Goal: Information Seeking & Learning: Find specific fact

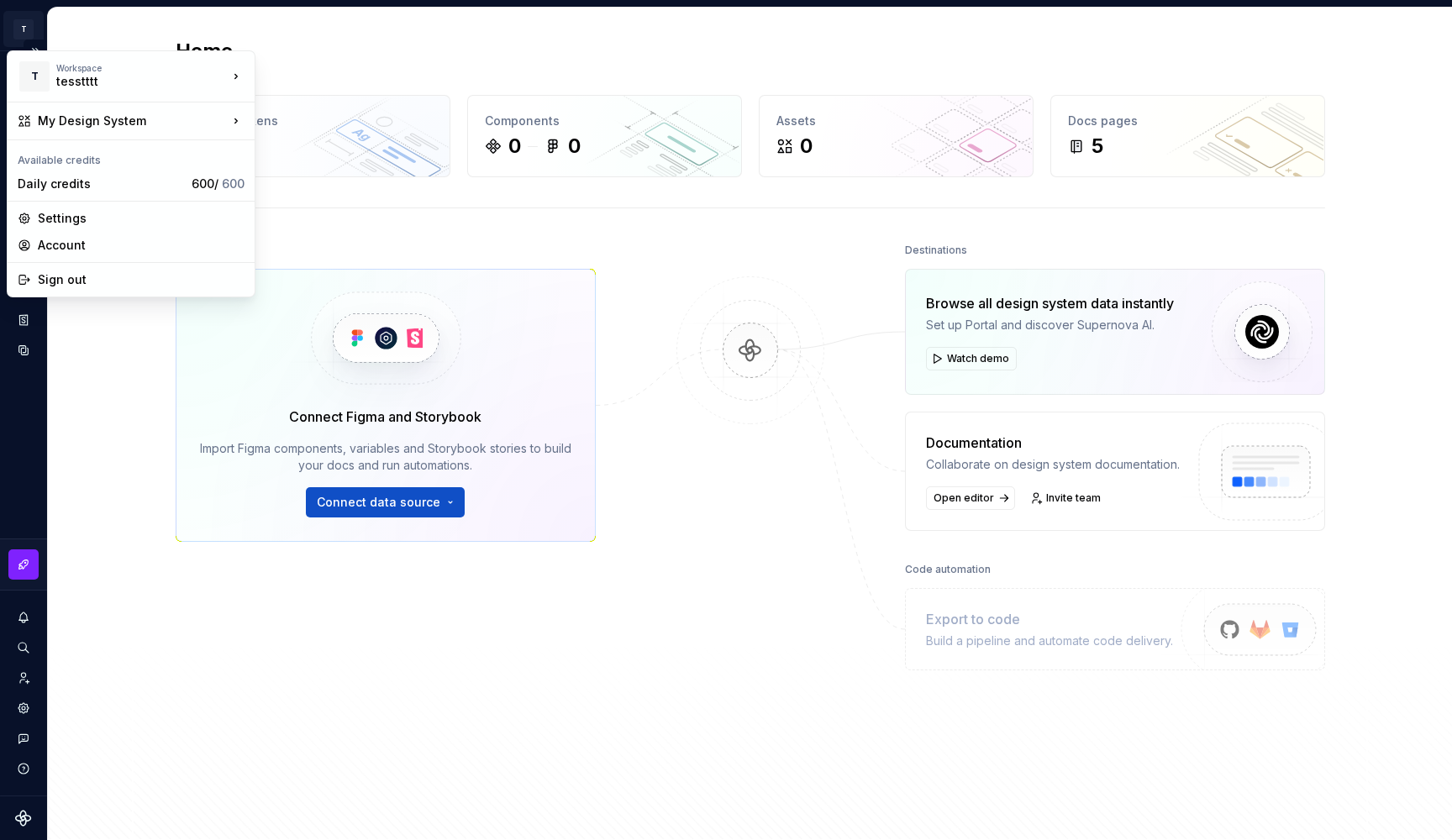
click at [17, 24] on html "T My Design System M Design system data Home Design tokens 0 Components 0 0 Ass…" at bounding box center [726, 420] width 1452 height 840
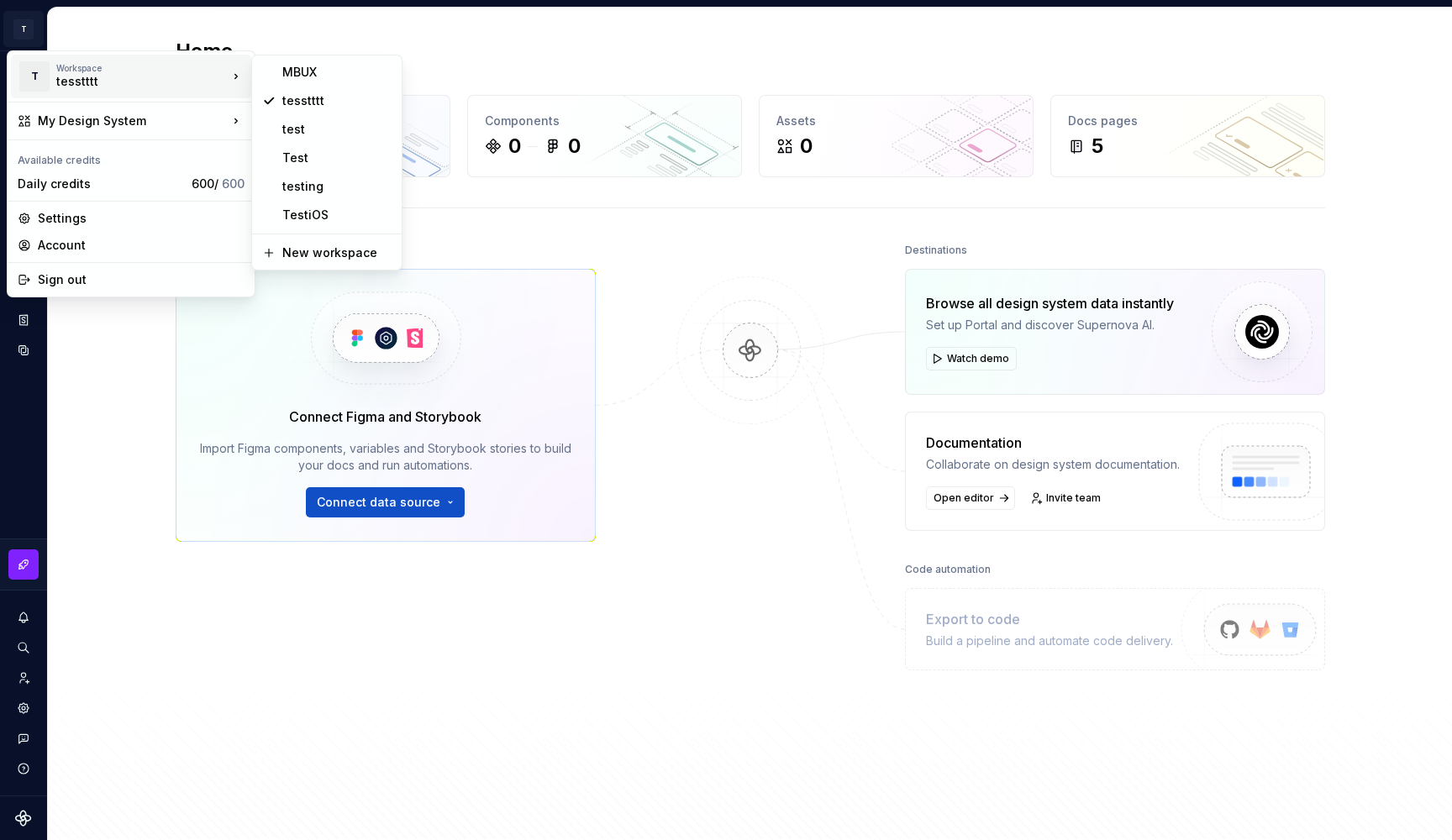
click at [65, 73] on div "tesstttt" at bounding box center [127, 82] width 142 height 17
click at [291, 75] on div "MBUX" at bounding box center [337, 72] width 109 height 17
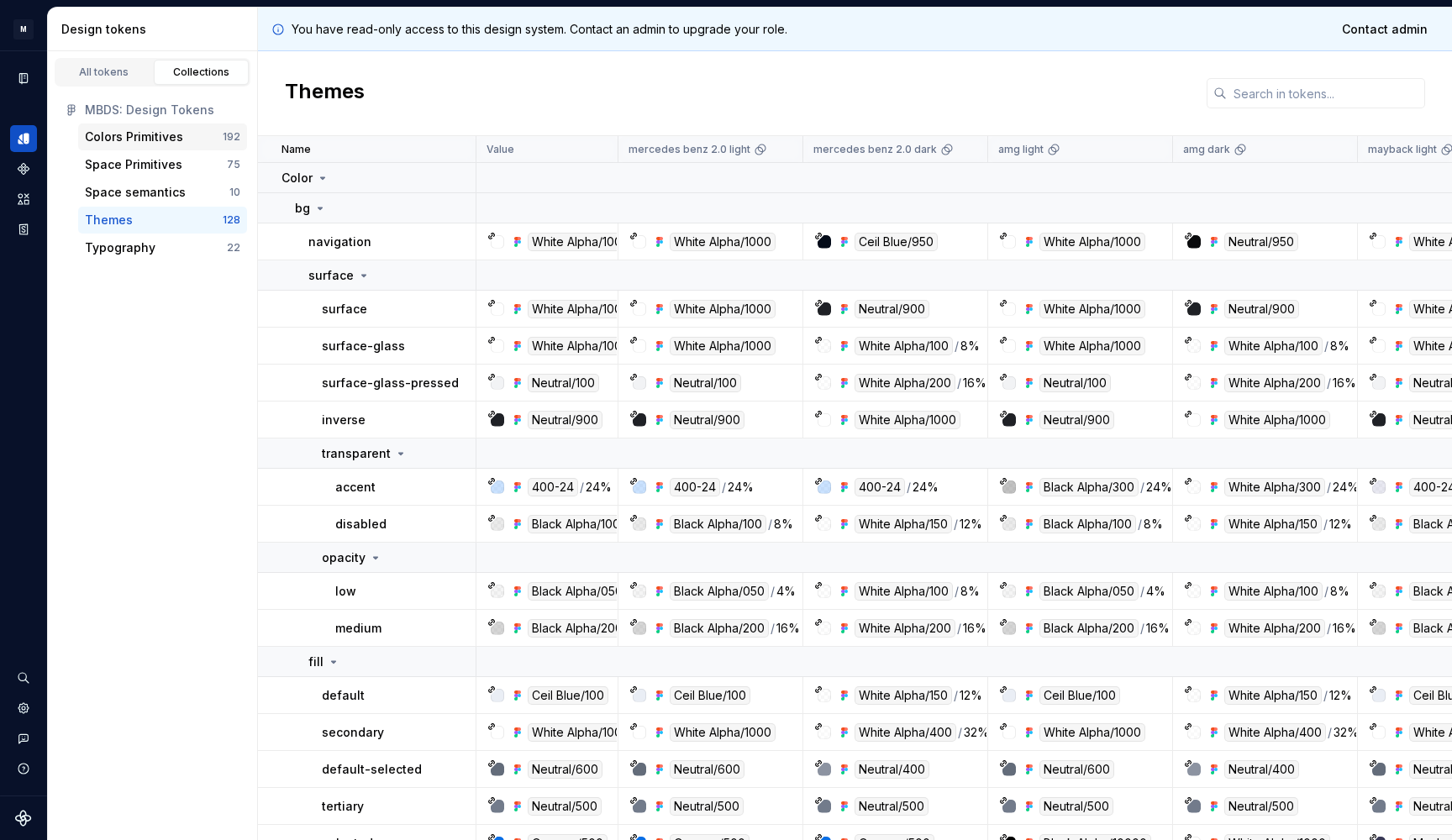
click at [204, 142] on div "Colors Primitives" at bounding box center [154, 137] width 138 height 17
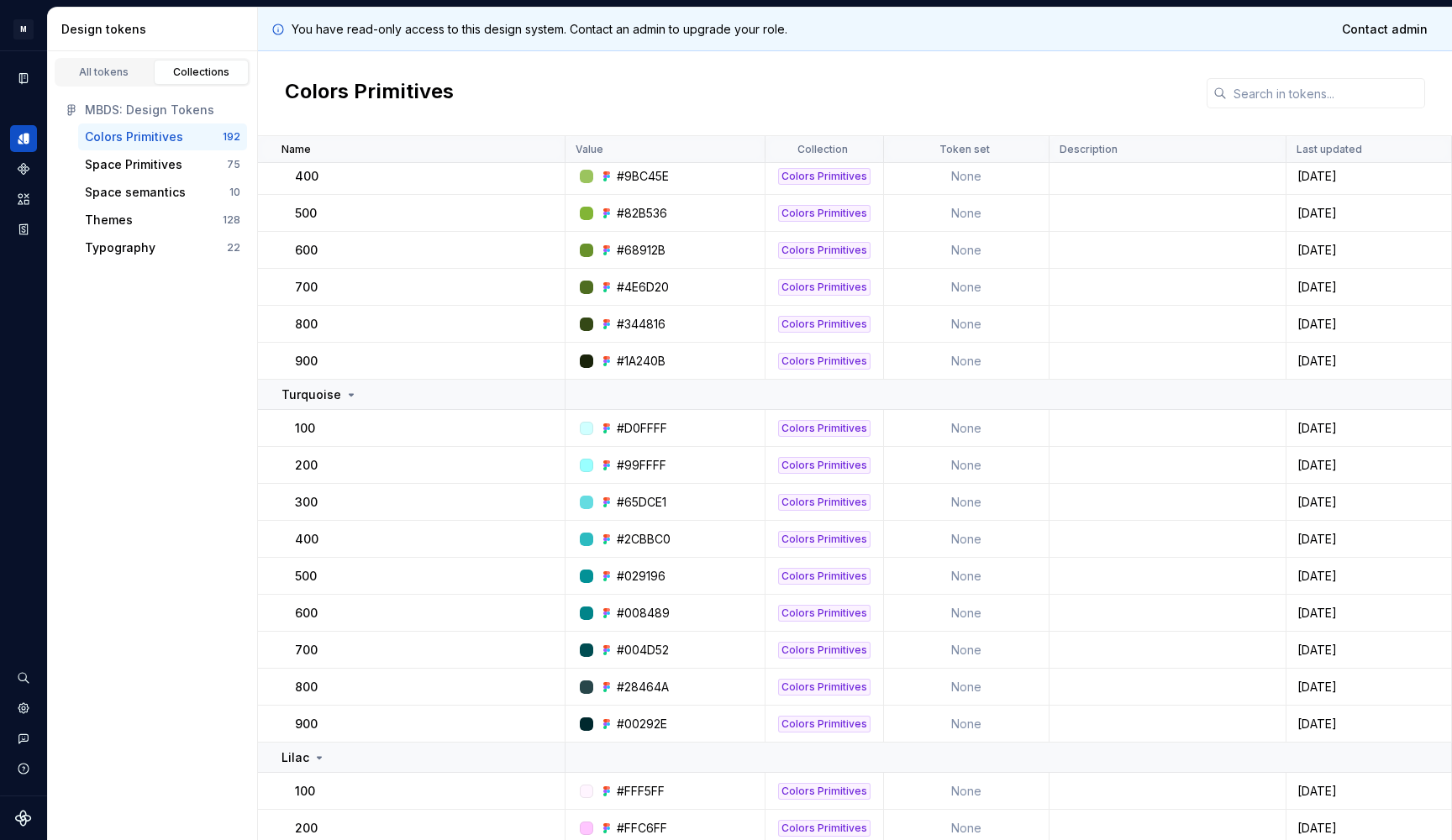
scroll to position [2066, 0]
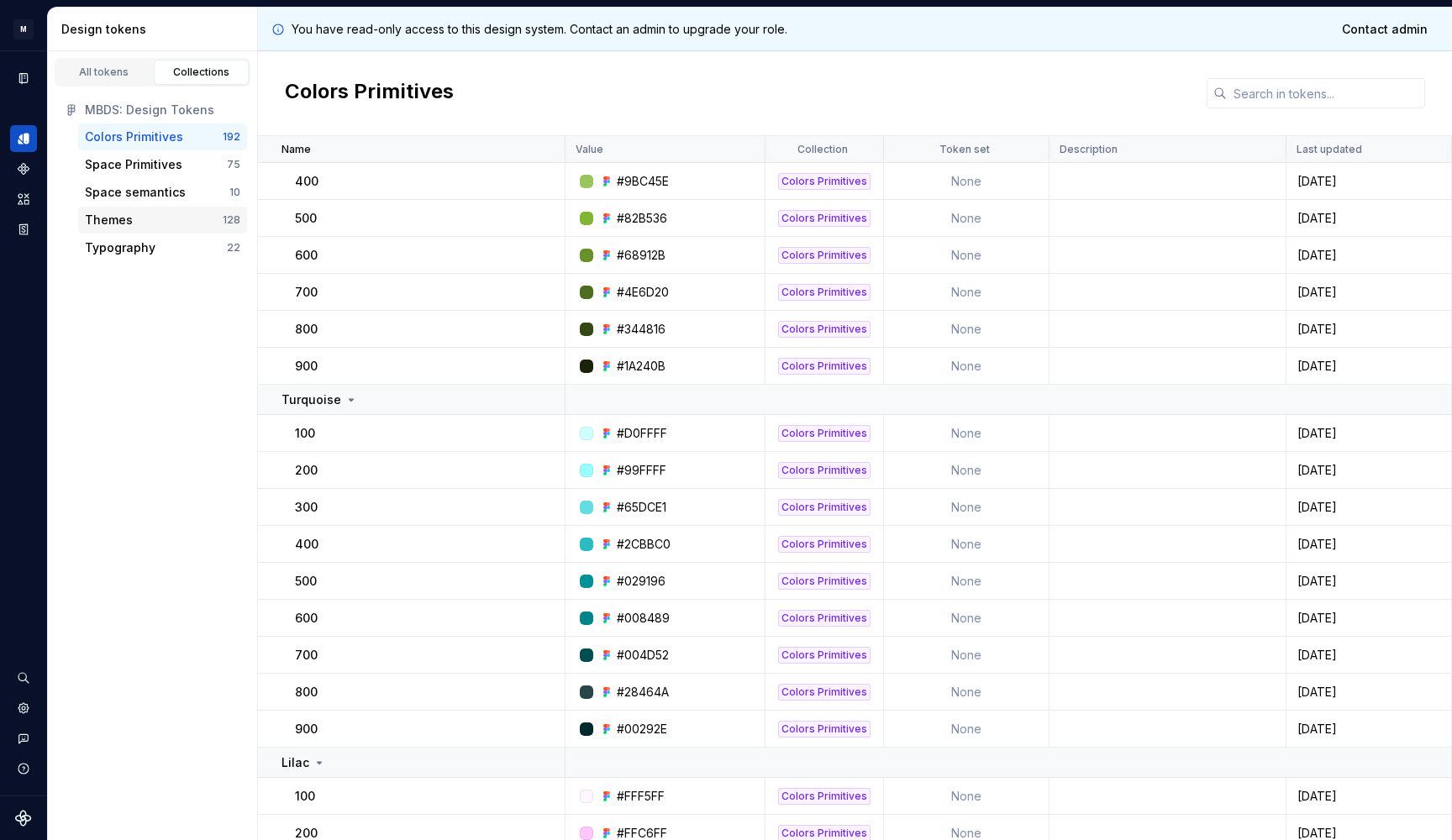
click at [155, 215] on div "Themes" at bounding box center [154, 220] width 138 height 17
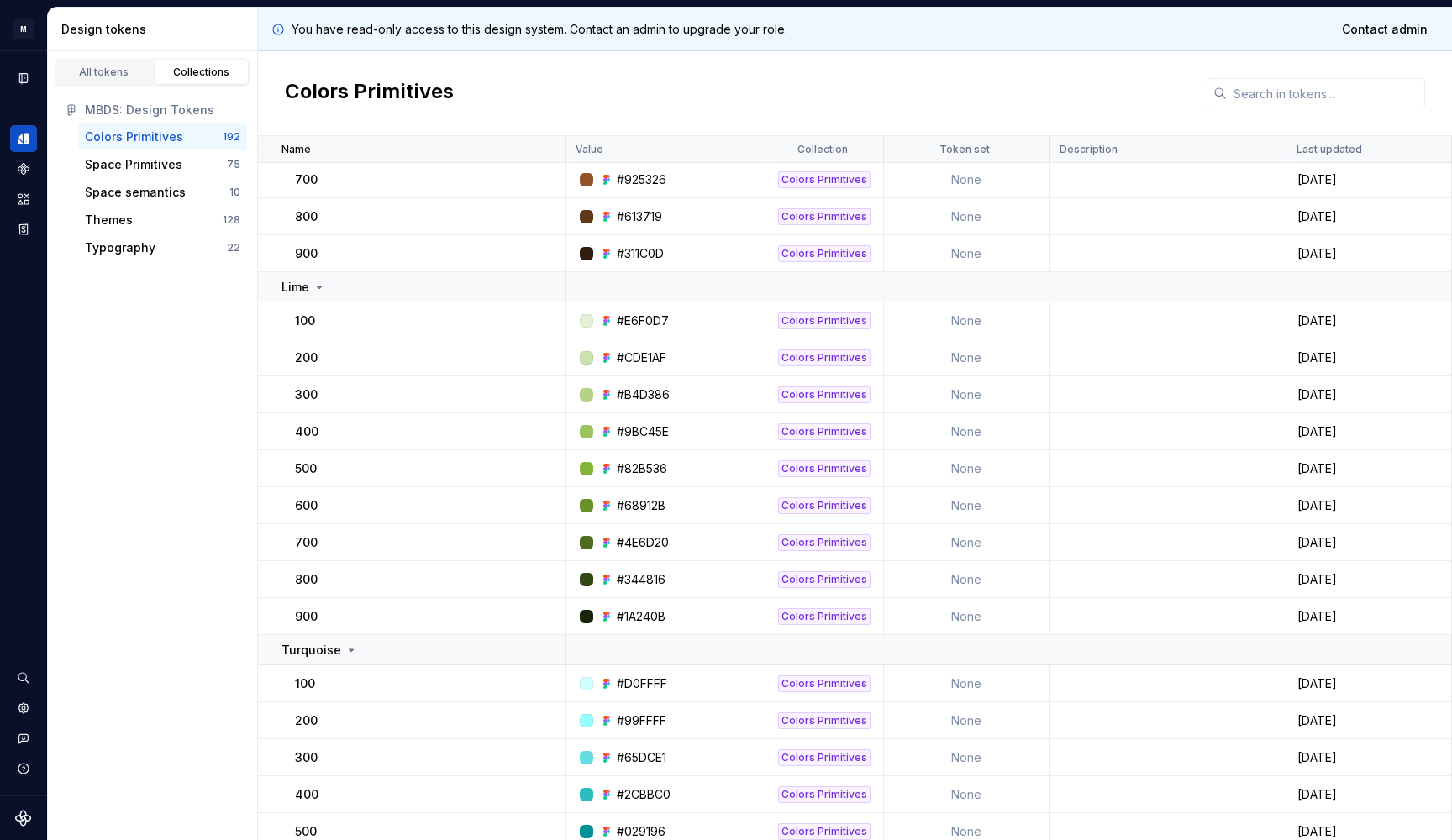
scroll to position [1829, 0]
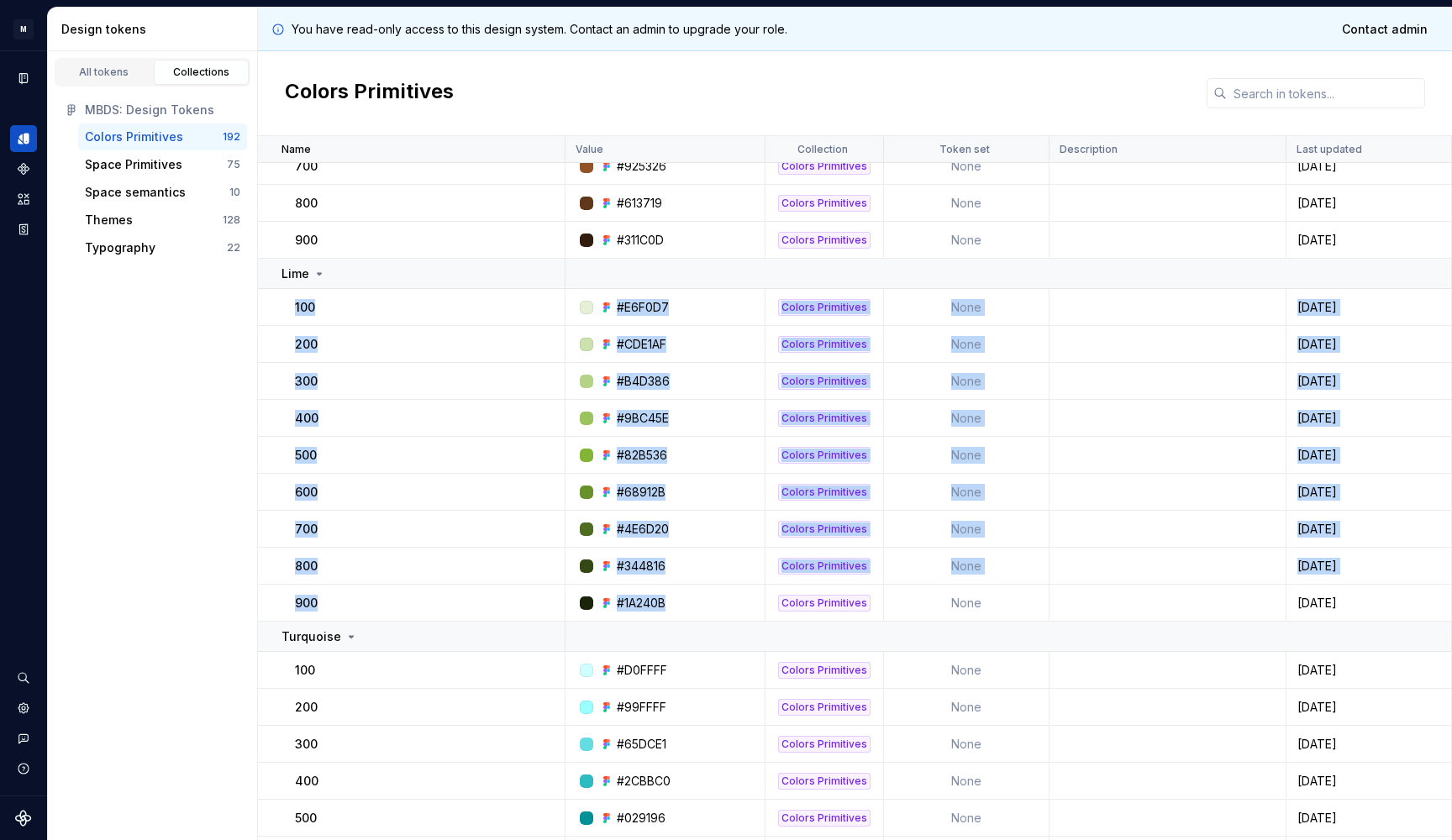
drag, startPoint x: 289, startPoint y: 300, endPoint x: 664, endPoint y: 617, distance: 491.0
copy tbody "100 #E6F0D7 Colors Primitives None 1 day ago 200 #CDE1AF Colors Primitives None…"
click at [751, 523] on div "#4E6D20" at bounding box center [670, 529] width 187 height 17
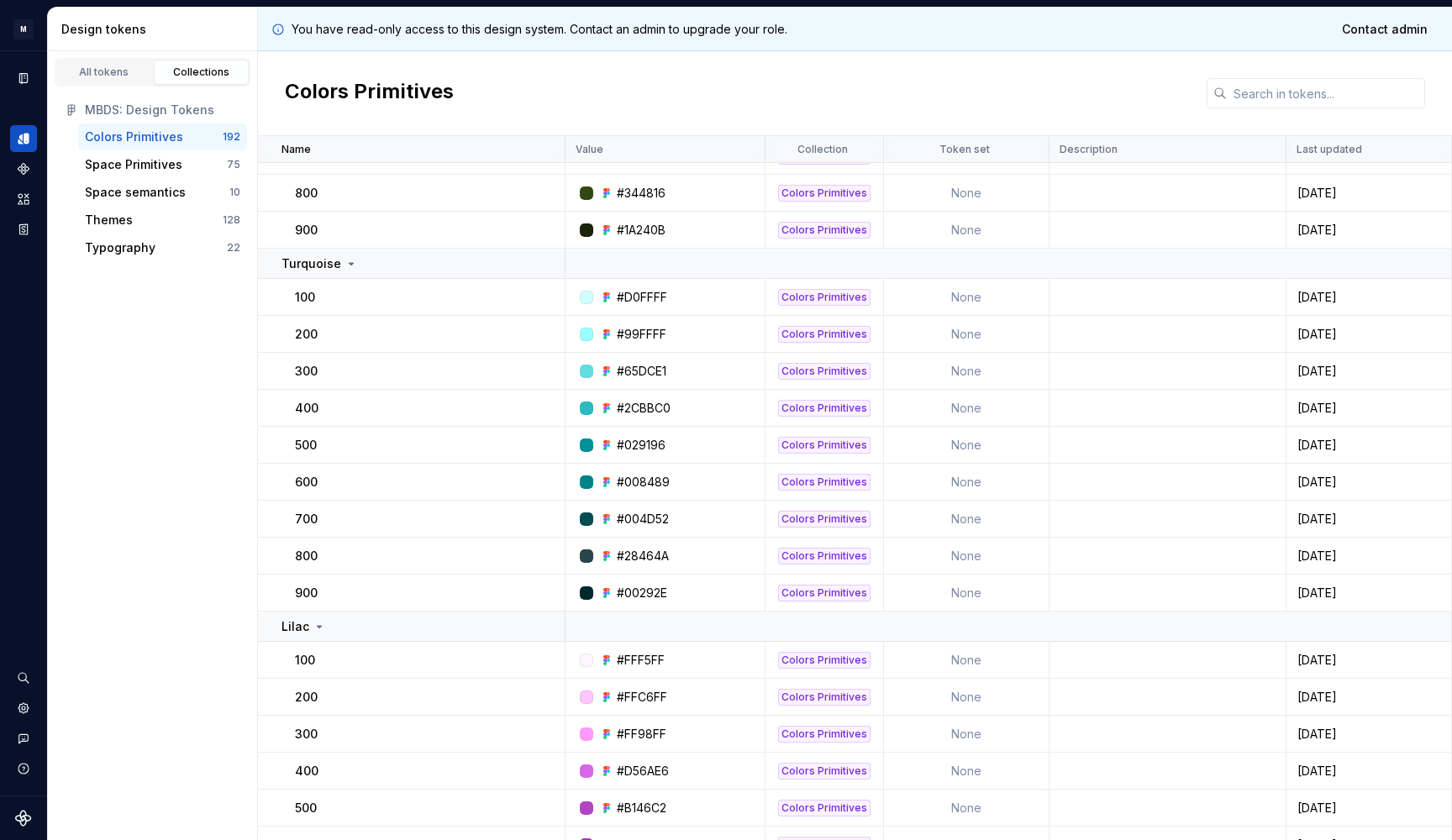
scroll to position [2201, 0]
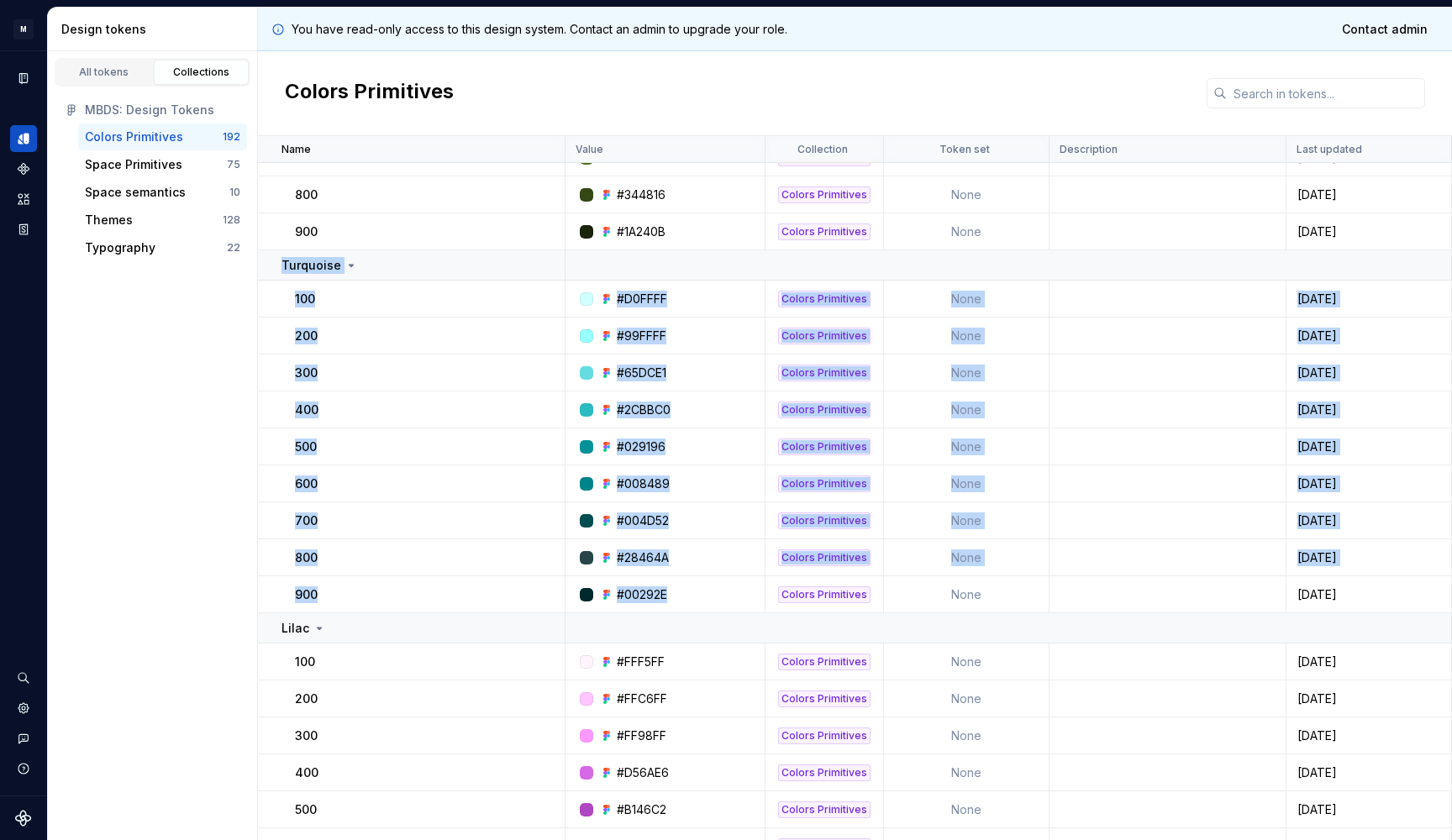
drag, startPoint x: 278, startPoint y: 264, endPoint x: 677, endPoint y: 594, distance: 517.8
copy tbody "Turquoise 100 #D0FFFF Colors Primitives None 1 day ago 200 #99FFFF Colors Primi…"
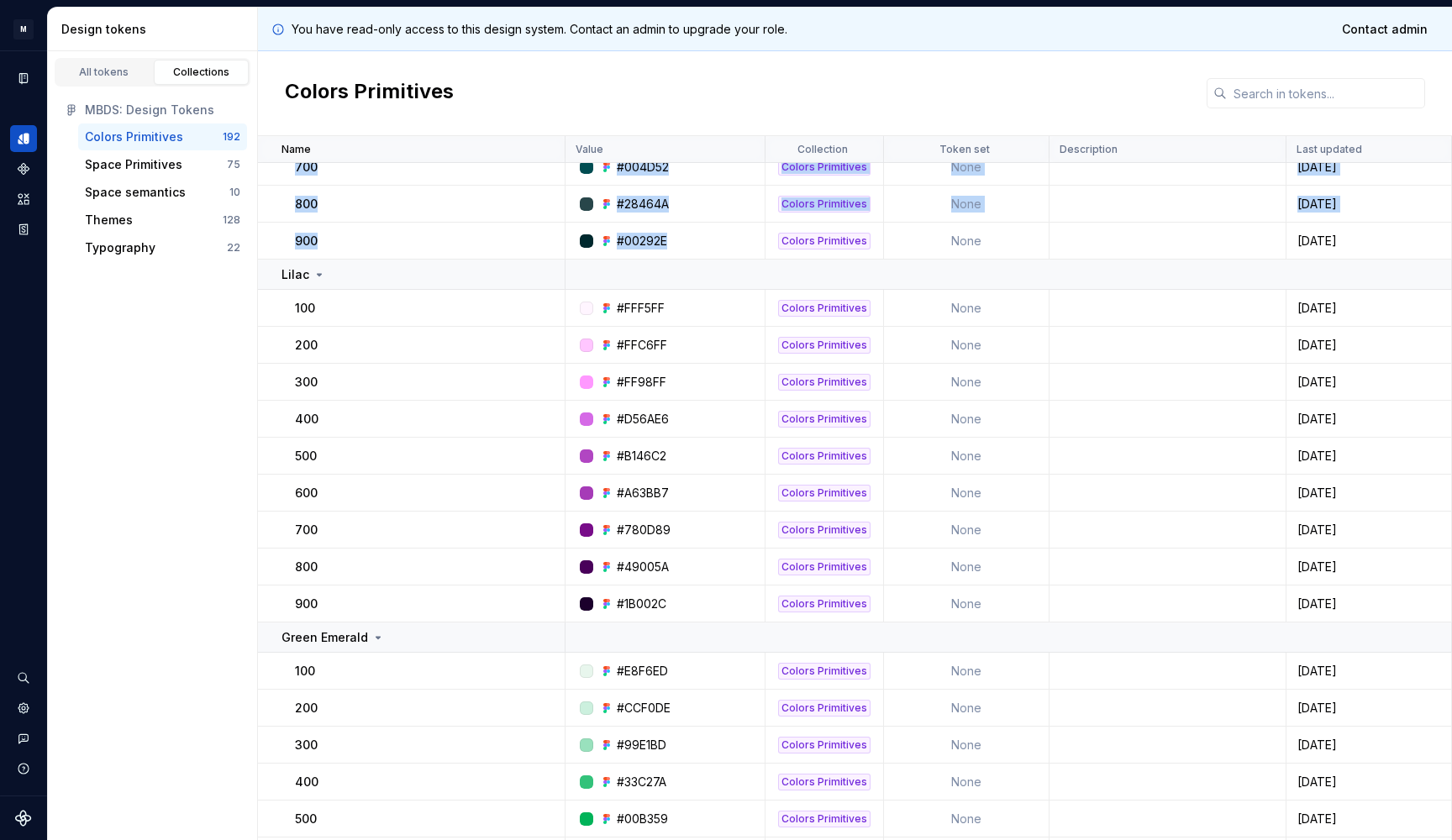
scroll to position [2547, 0]
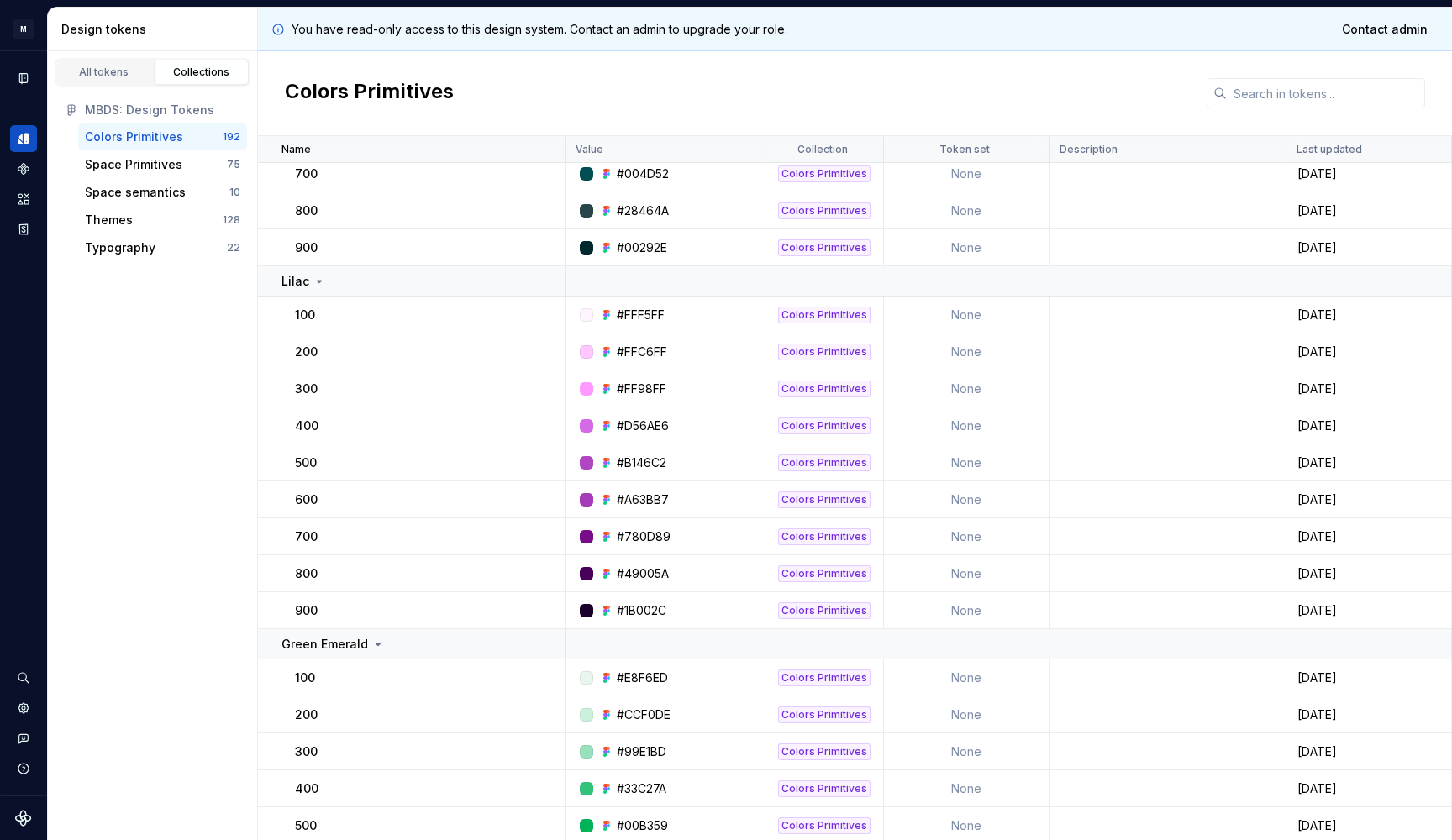
click at [457, 445] on td "500" at bounding box center [411, 463] width 308 height 37
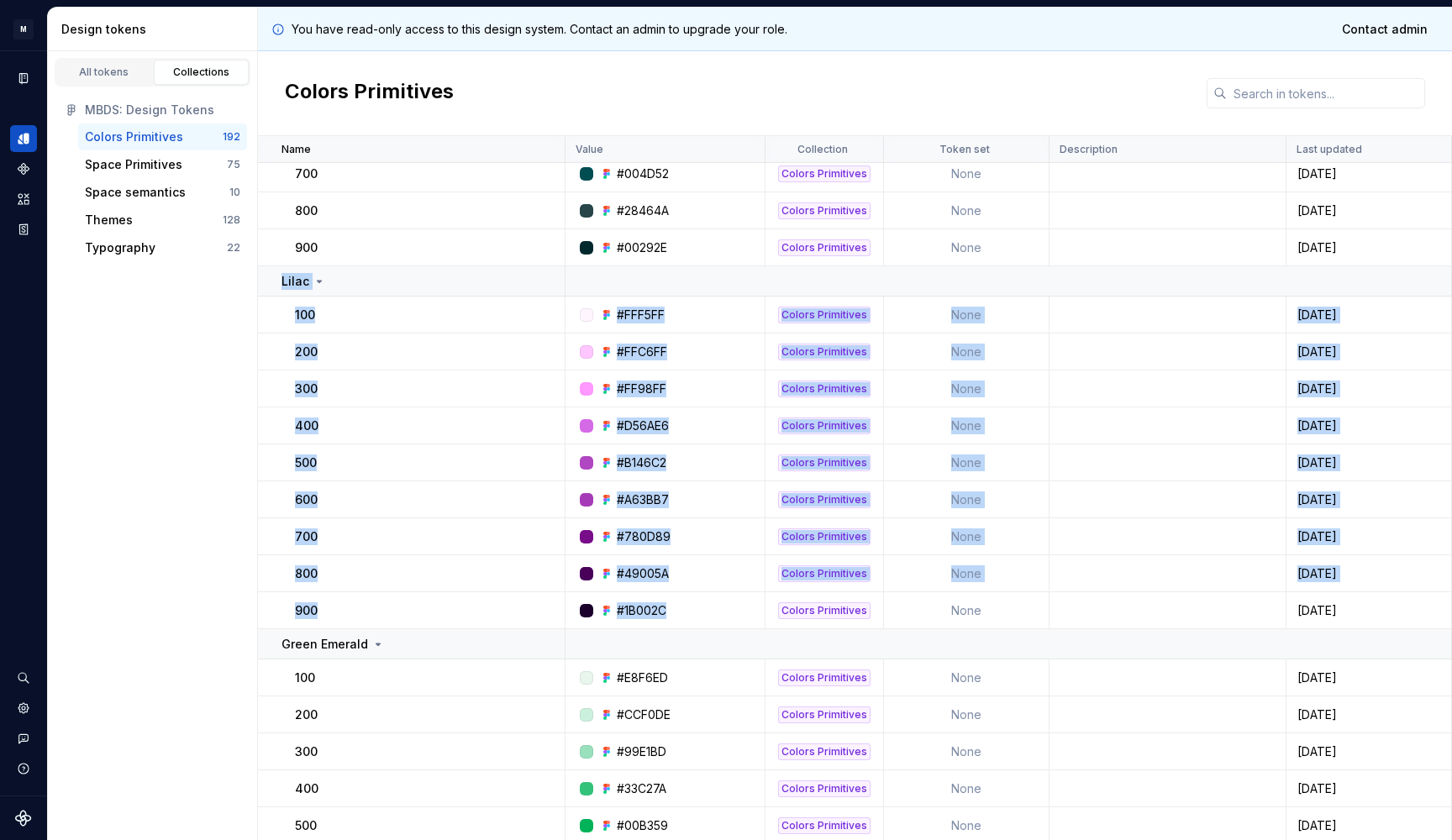
drag, startPoint x: 277, startPoint y: 278, endPoint x: 693, endPoint y: 617, distance: 536.6
copy tbody "Lilac 100 #FFF5FF Colors Primitives None 1 day ago 200 #FFC6FF Colors Primitive…"
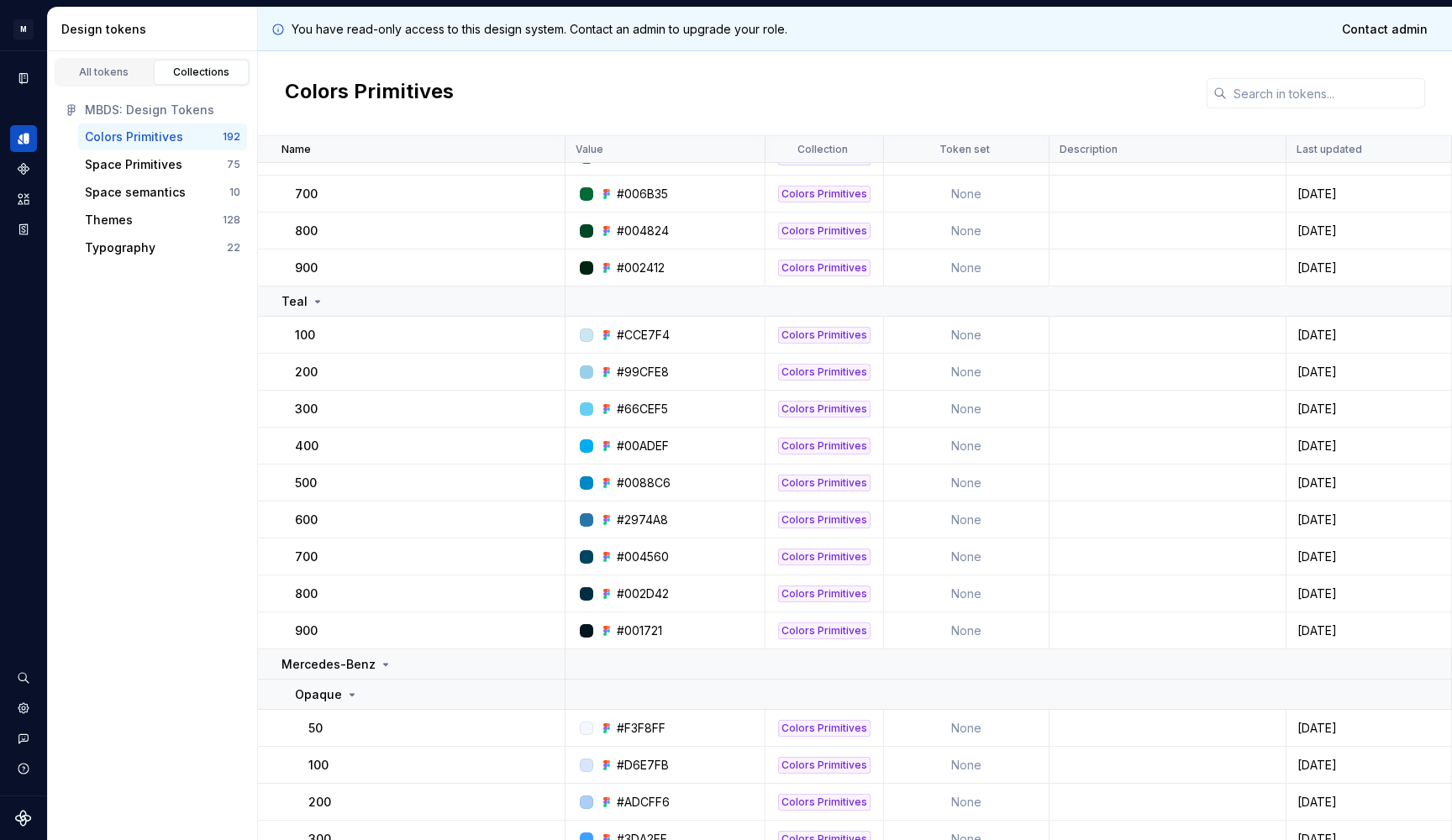
scroll to position [3210, 0]
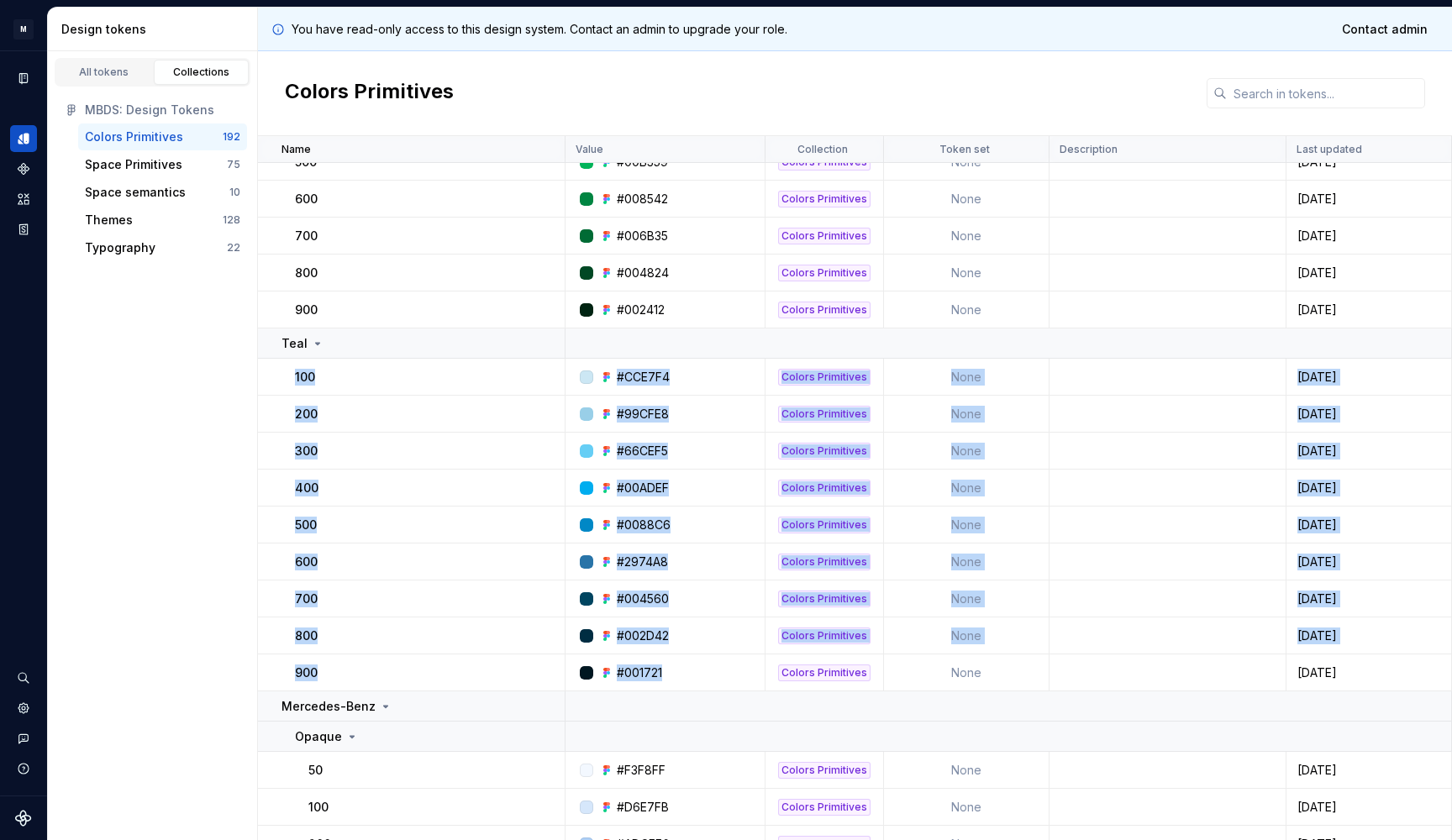
drag, startPoint x: 685, startPoint y: 665, endPoint x: 289, endPoint y: 365, distance: 496.8
click at [289, 365] on tbody "500 #B146C2 Colors Primitives None 1 day ago 600 #A63BB7 Colors Primitives None…" at bounding box center [855, 802] width 1194 height 7700
copy tbody "100 #CCE7F4 Colors Primitives None 1 day ago 200 #99CFE8 Colors Primitives None…"
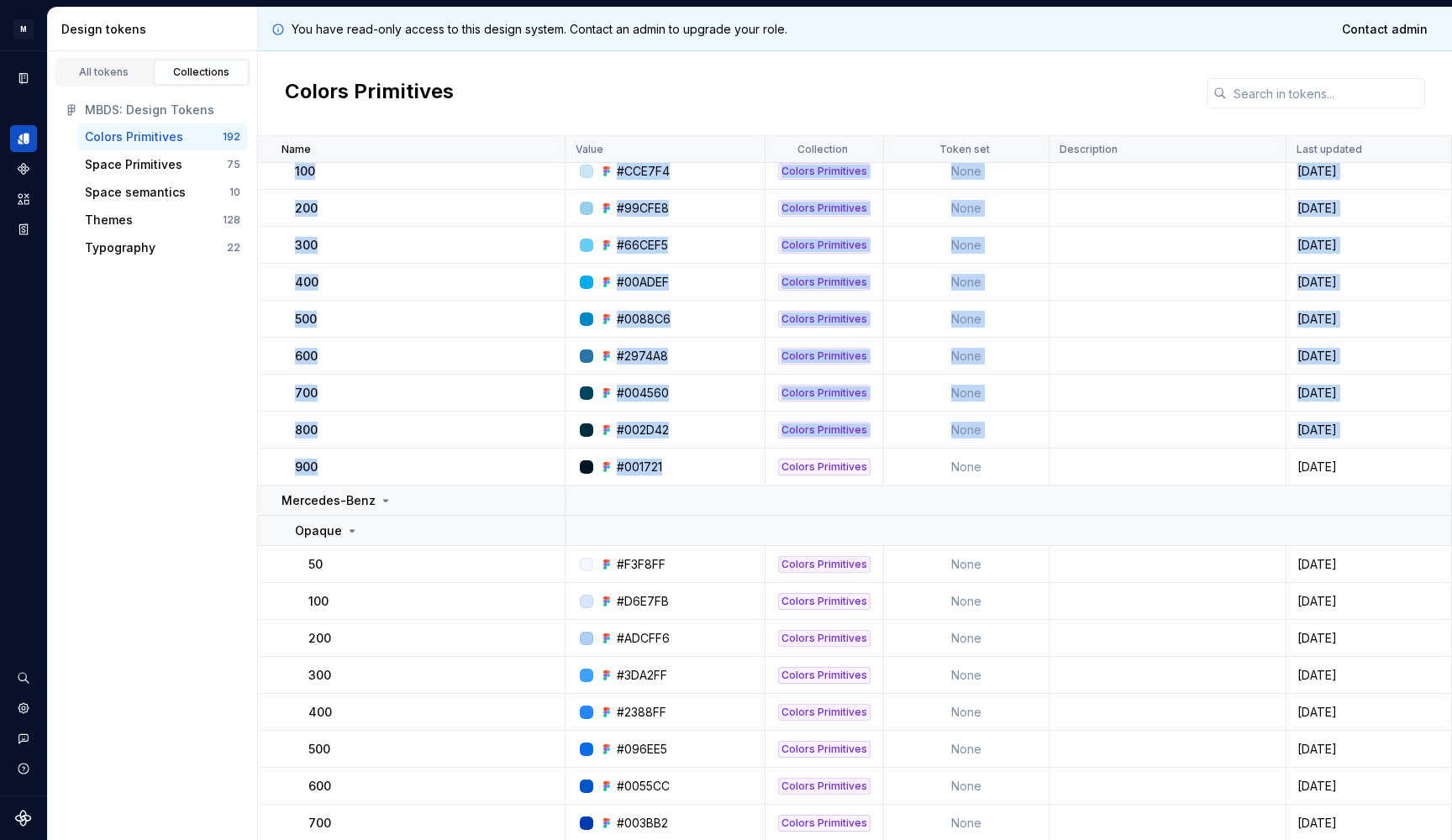
scroll to position [3383, 0]
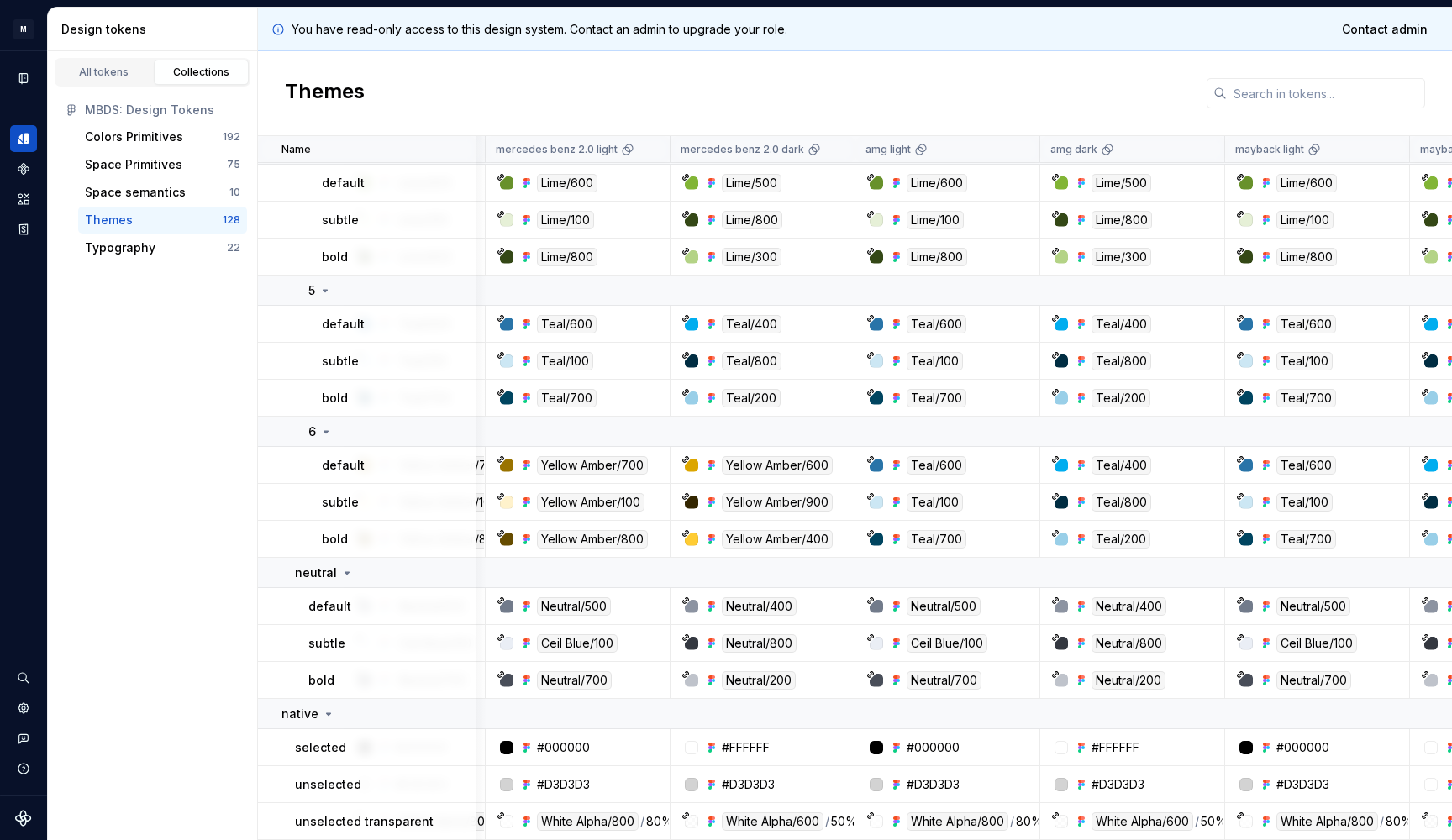
scroll to position [5533, 133]
